Goal: Find specific page/section: Find specific page/section

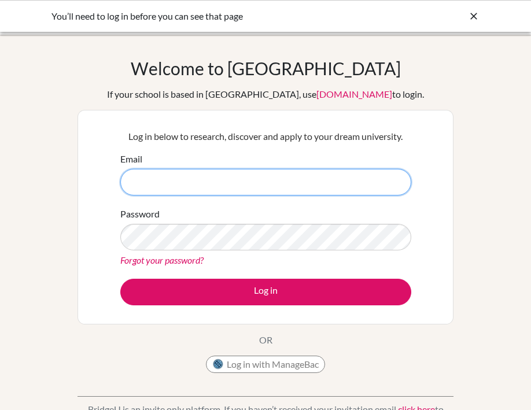
click at [293, 184] on input "Email" at bounding box center [265, 182] width 291 height 27
type input "[PERSON_NAME][EMAIL_ADDRESS][PERSON_NAME][DOMAIN_NAME]"
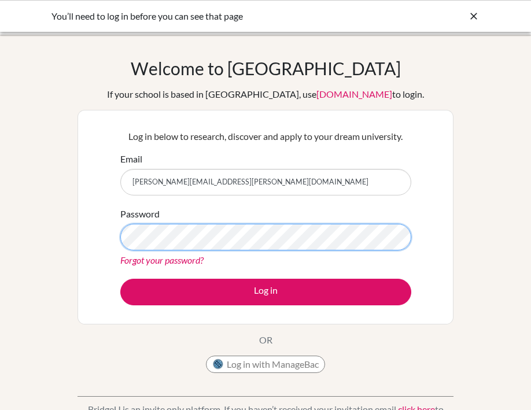
click at [120, 279] on button "Log in" at bounding box center [265, 292] width 291 height 27
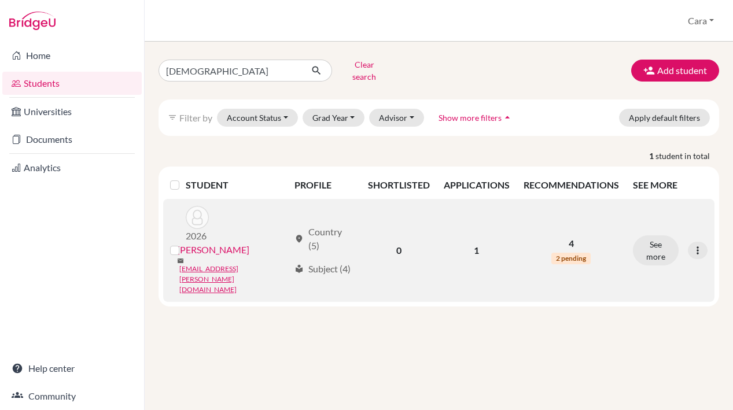
click at [566, 237] on p "4" at bounding box center [570, 244] width 95 height 14
click at [572, 237] on p "4" at bounding box center [570, 244] width 95 height 14
click at [656, 235] on button "See more" at bounding box center [656, 250] width 46 height 30
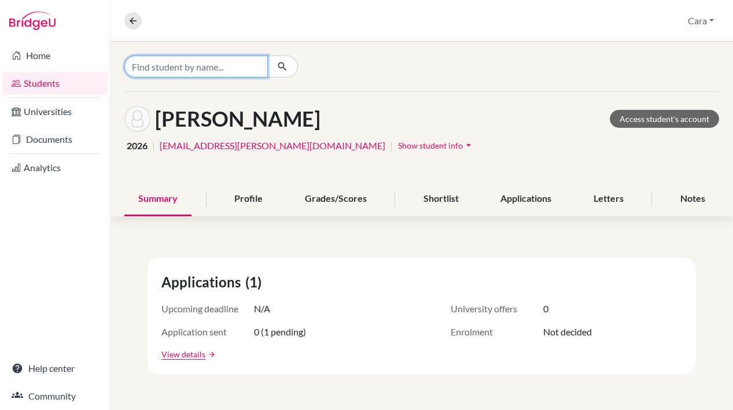
click at [257, 74] on input "Find student by name..." at bounding box center [195, 67] width 143 height 22
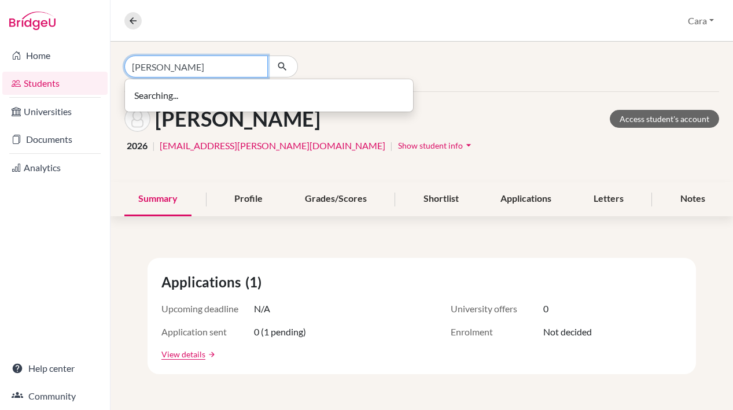
type input "[PERSON_NAME]"
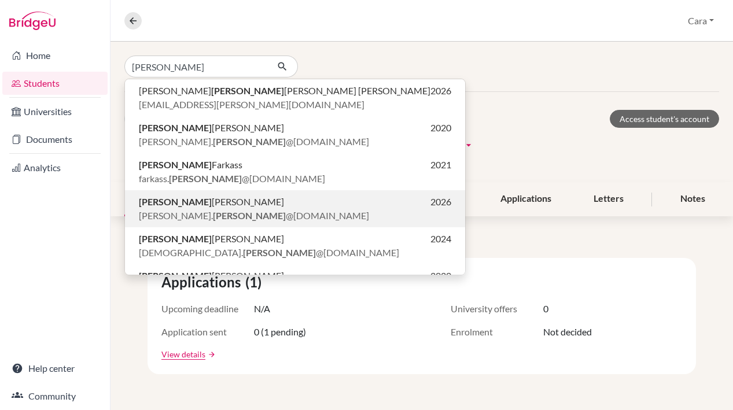
click at [275, 199] on p "[PERSON_NAME] 2026" at bounding box center [295, 202] width 312 height 14
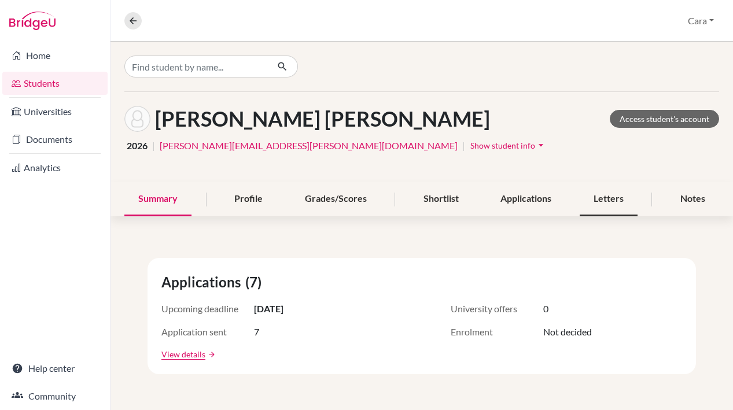
click at [604, 200] on div "Letters" at bounding box center [608, 199] width 58 height 34
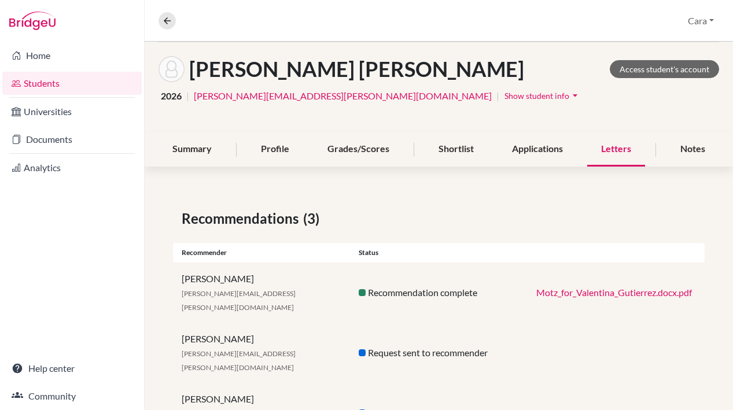
scroll to position [69, 0]
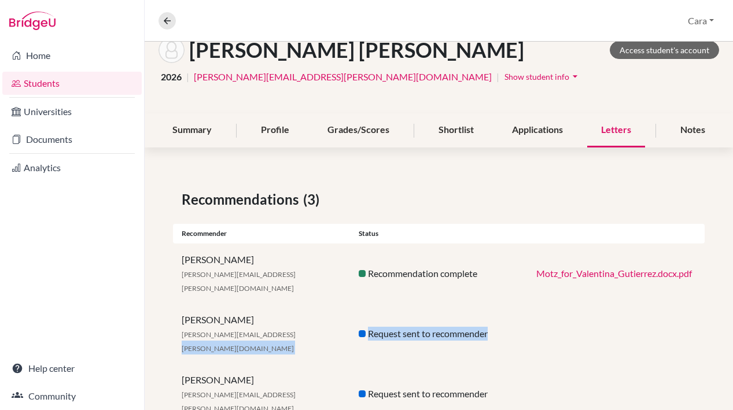
drag, startPoint x: 525, startPoint y: 316, endPoint x: 305, endPoint y: 316, distance: 219.7
click at [305, 316] on div "Daniel Borst borst.daniel@amschool.edu.sv Request sent to recommender" at bounding box center [438, 334] width 531 height 60
click at [305, 316] on div "Daniel Borst borst.daniel@amschool.edu.sv" at bounding box center [261, 334] width 177 height 42
